Goal: Information Seeking & Learning: Learn about a topic

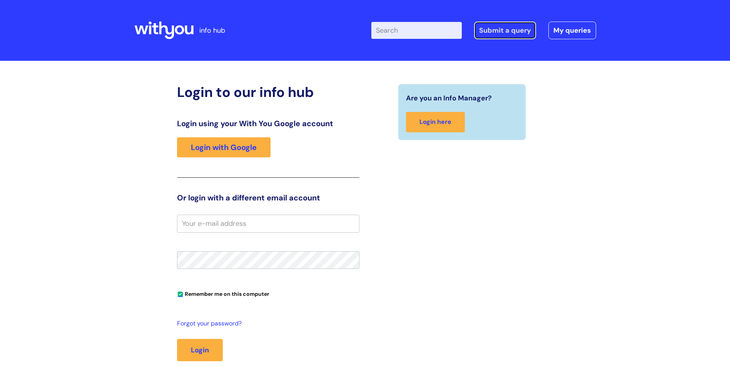
click at [506, 33] on link "Submit a query" at bounding box center [505, 31] width 62 height 18
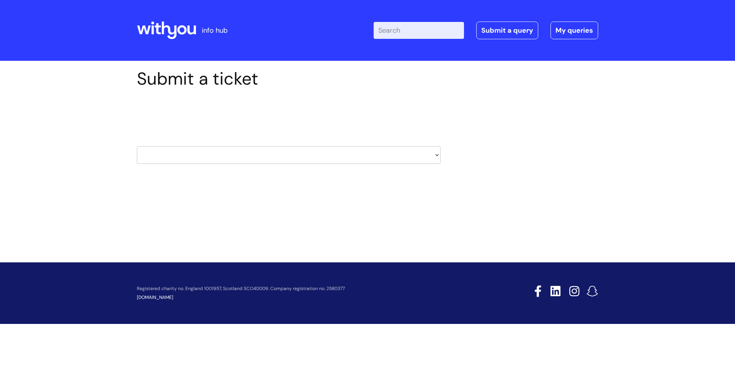
click at [385, 154] on select "HR / People IT and Support Clinical Drug Alerts Finance Accounts Data Support T…" at bounding box center [289, 155] width 304 height 18
click at [291, 131] on div "HR / People IT and Support Clinical Drug Alerts Finance Accounts Data Support T…" at bounding box center [289, 145] width 304 height 36
click at [176, 30] on icon at bounding box center [169, 31] width 15 height 18
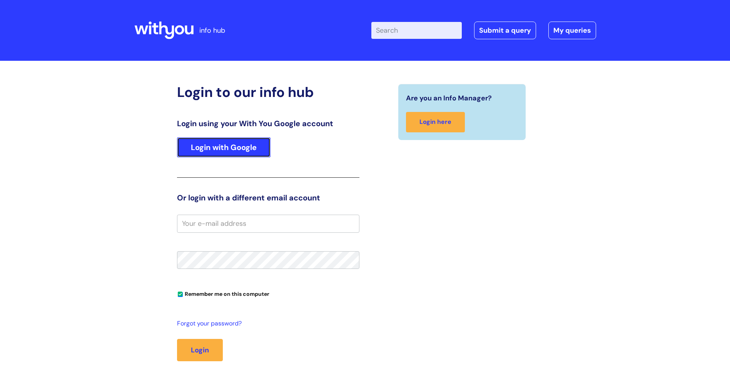
click at [230, 147] on link "Login with Google" at bounding box center [223, 147] width 93 height 20
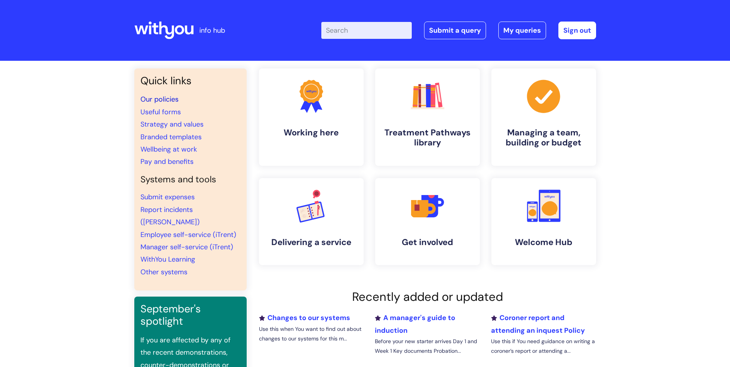
click at [151, 99] on link "Our policies" at bounding box center [159, 99] width 38 height 9
click at [152, 111] on link "Useful forms" at bounding box center [160, 111] width 40 height 9
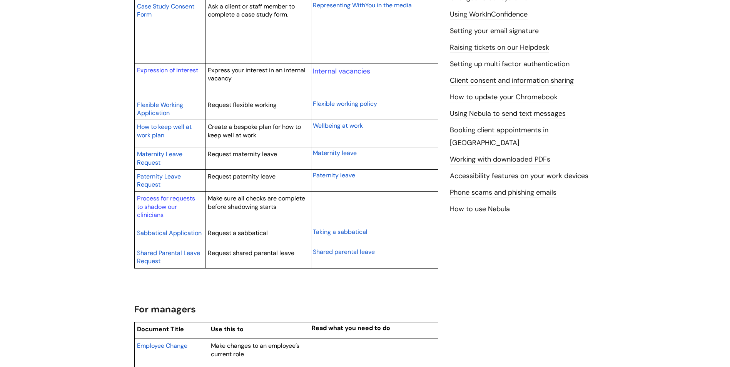
scroll to position [346, 0]
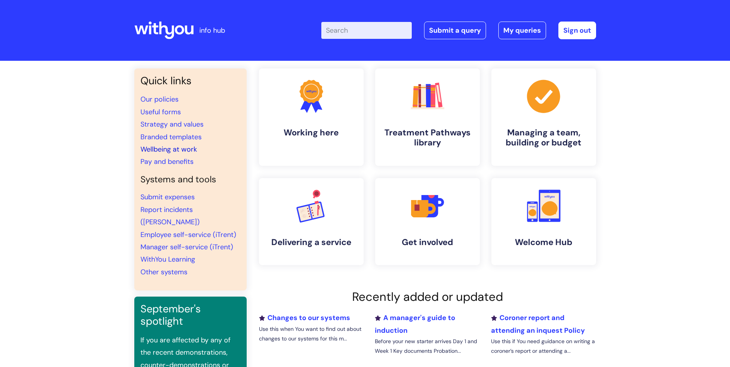
click at [183, 148] on link "Wellbeing at work" at bounding box center [168, 149] width 57 height 9
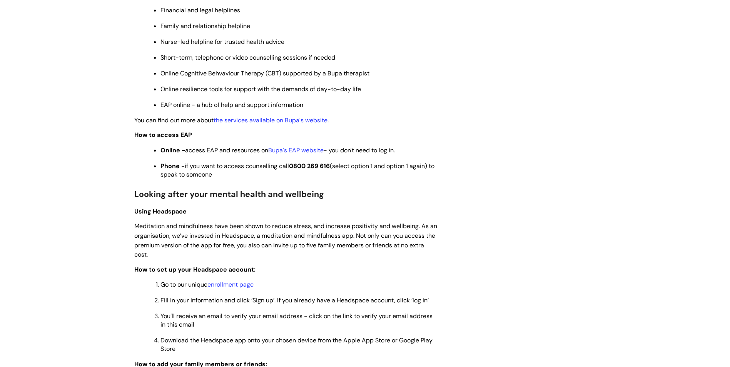
scroll to position [461, 0]
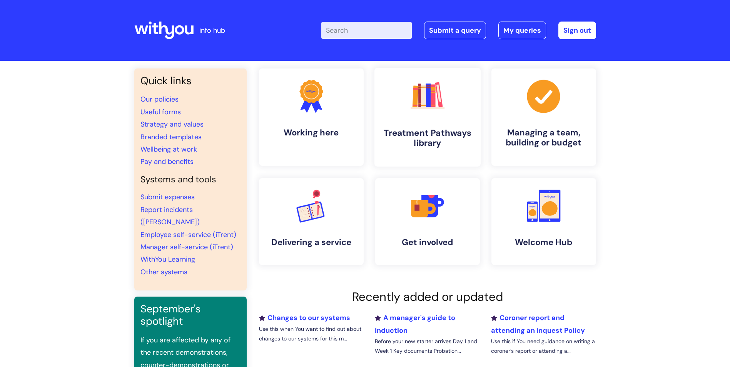
click at [427, 134] on h4 "Treatment Pathways library" at bounding box center [427, 138] width 94 height 21
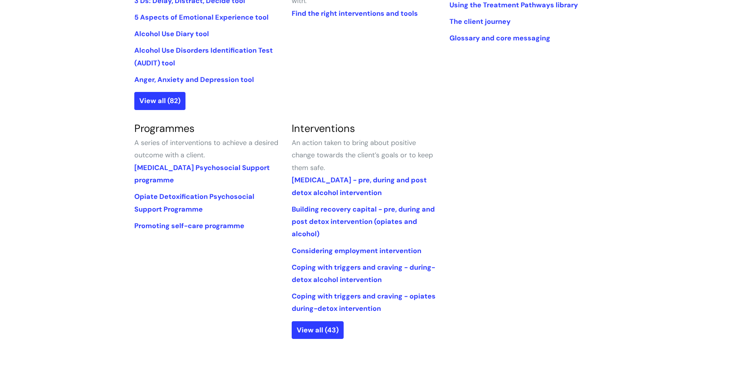
scroll to position [308, 0]
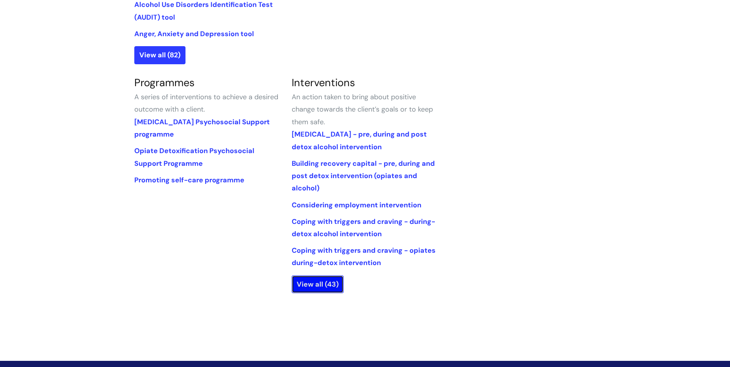
click at [318, 284] on link "View all (43)" at bounding box center [317, 284] width 52 height 18
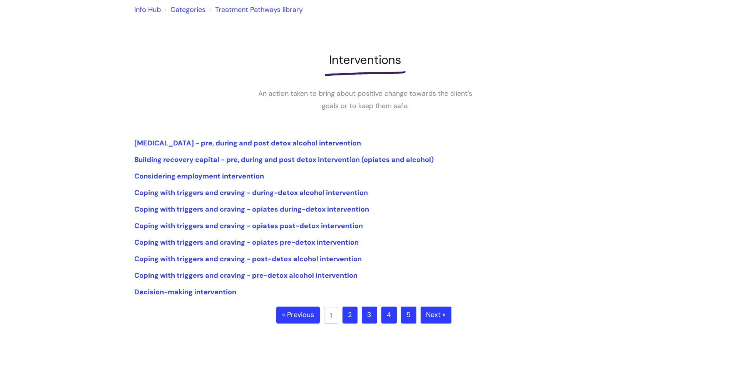
scroll to position [77, 0]
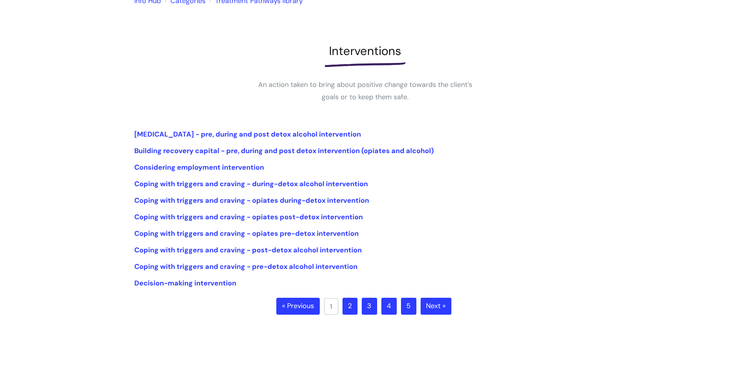
click at [356, 306] on link "2" at bounding box center [349, 306] width 15 height 17
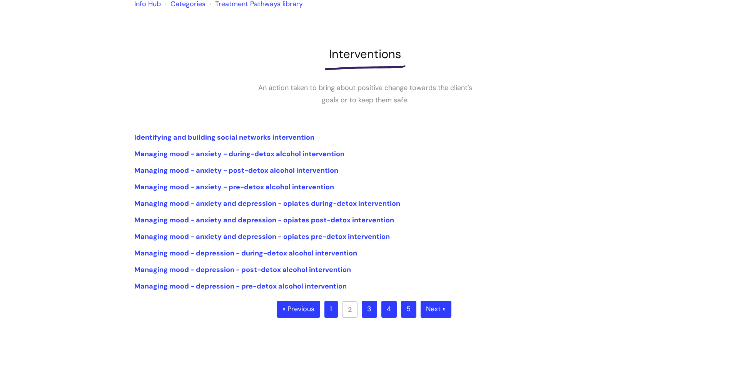
scroll to position [77, 0]
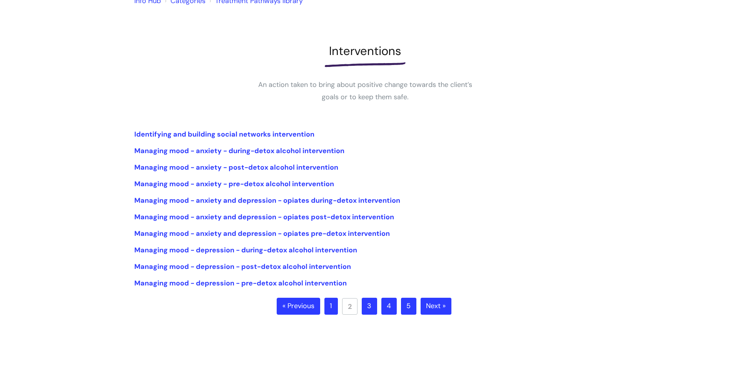
click at [370, 307] on link "3" at bounding box center [368, 306] width 15 height 17
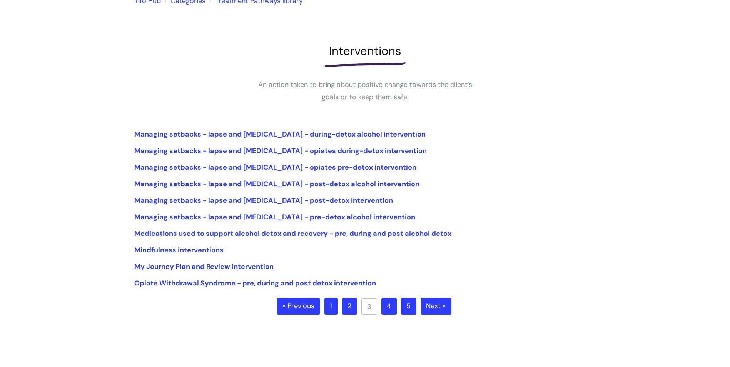
scroll to position [115, 0]
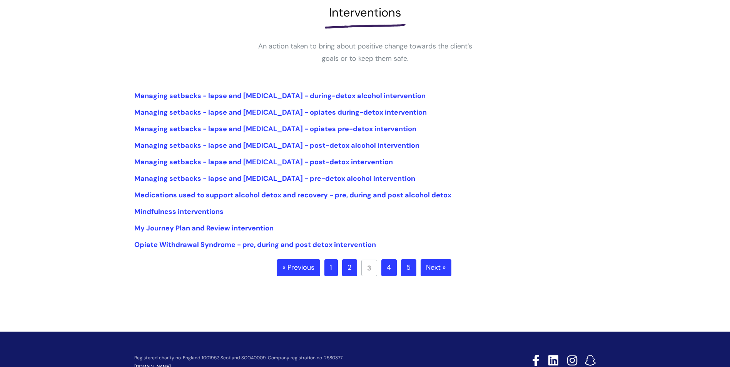
click at [390, 274] on link "4" at bounding box center [388, 267] width 15 height 17
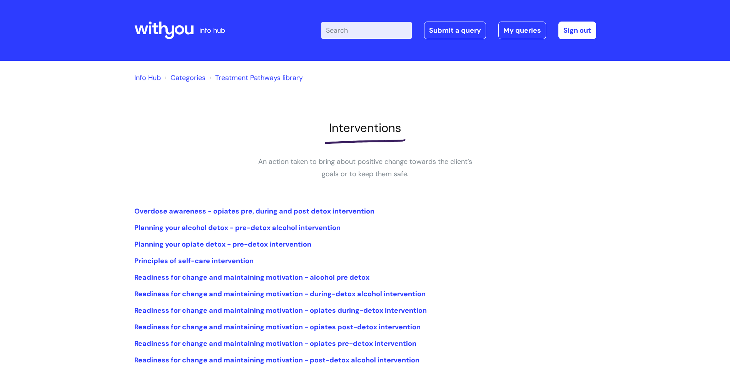
click at [144, 79] on link "Info Hub" at bounding box center [147, 77] width 27 height 9
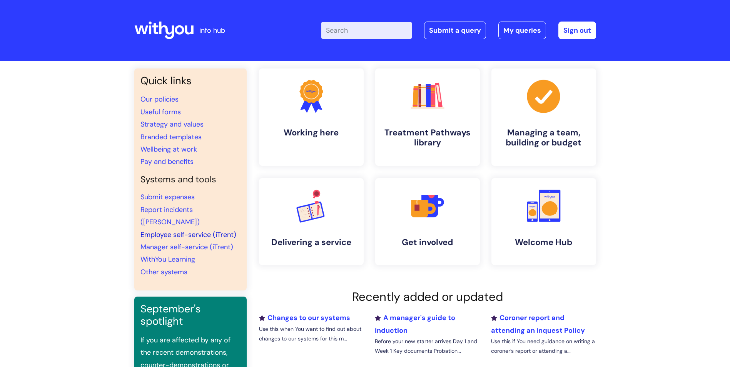
click at [159, 230] on link "Employee self-service (iTrent)" at bounding box center [188, 234] width 96 height 9
click at [88, 252] on div "Quick links Our policies Useful forms Strategy and values Branded templates Wel…" at bounding box center [365, 257] width 730 height 393
